Goal: Task Accomplishment & Management: Use online tool/utility

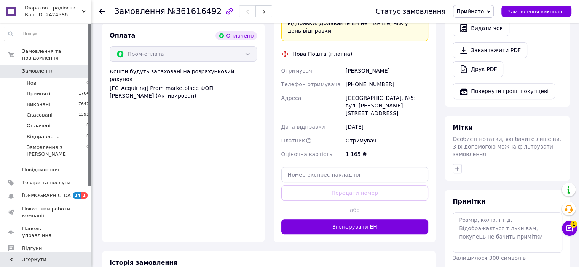
scroll to position [342, 0]
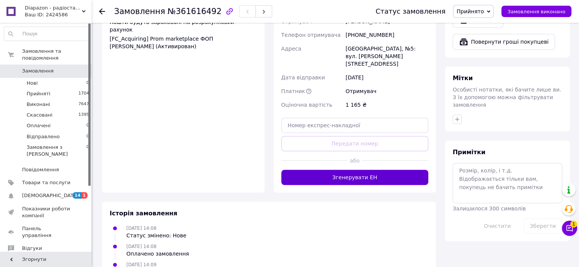
click at [358, 170] on button "Згенерувати ЕН" at bounding box center [354, 177] width 147 height 15
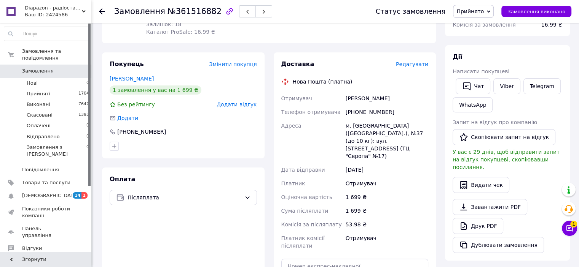
scroll to position [114, 0]
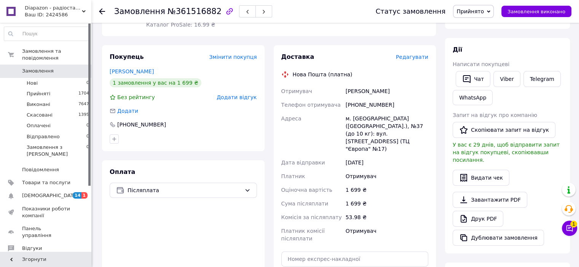
click at [361, 105] on div "+380936748059" at bounding box center [387, 105] width 86 height 14
copy div "+380936748059"
click at [348, 90] on div "Мазур Василина" at bounding box center [387, 91] width 86 height 14
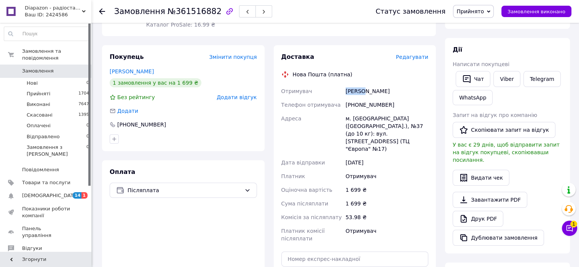
click at [348, 90] on div "Мазур Василина" at bounding box center [387, 91] width 86 height 14
copy div "Мазур"
click at [376, 89] on div "Мазур Василина" at bounding box center [387, 91] width 86 height 14
copy div "Василина"
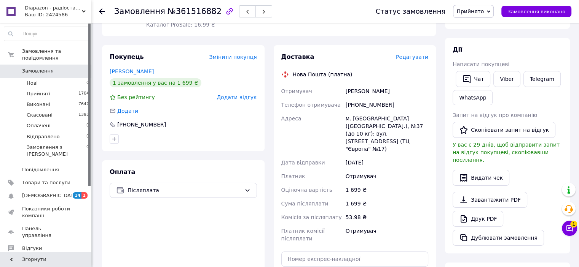
click at [354, 115] on div "м. Львів (Львівська обл.), №37 (до 10 кг): вул. Щирецька, 36 (ТЦ "Європа" №17)" at bounding box center [387, 134] width 86 height 44
copy div "Львів"
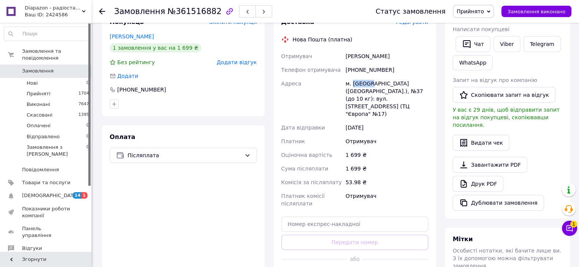
scroll to position [152, 0]
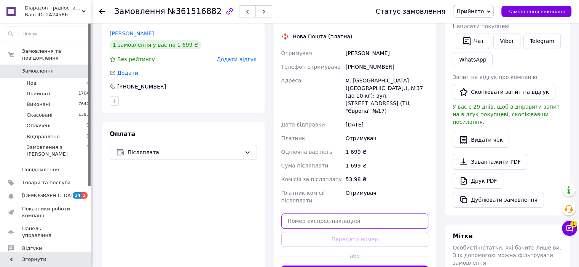
click at [378, 214] on input "text" at bounding box center [354, 221] width 147 height 15
paste input "20451247414053"
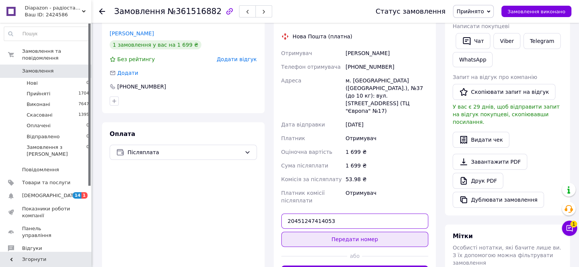
type input "20451247414053"
click at [374, 232] on button "Передати номер" at bounding box center [354, 239] width 147 height 15
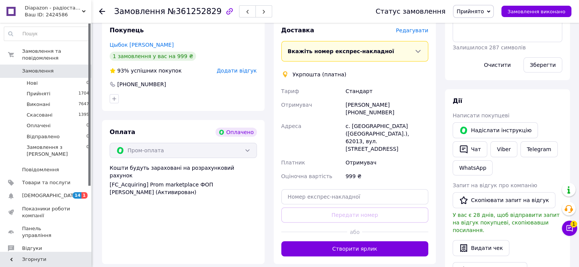
scroll to position [190, 0]
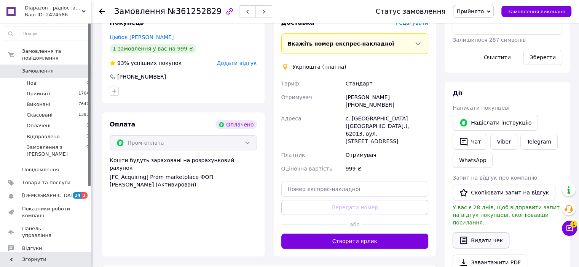
click at [485, 236] on button "Видати чек" at bounding box center [480, 241] width 57 height 16
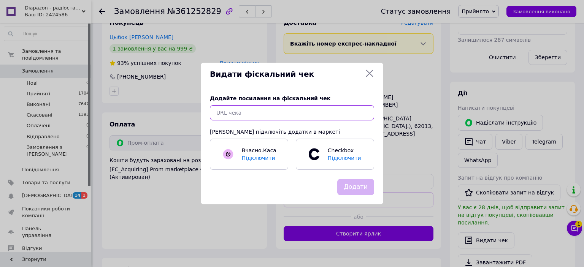
click at [279, 112] on input "text" at bounding box center [292, 112] width 164 height 15
paste input "[URL][DOMAIN_NAME]"
type input "[URL][DOMAIN_NAME]"
click at [353, 189] on button "Додати" at bounding box center [355, 187] width 37 height 16
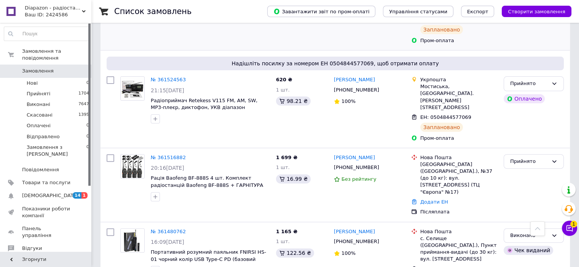
scroll to position [228, 0]
